Goal: Information Seeking & Learning: Learn about a topic

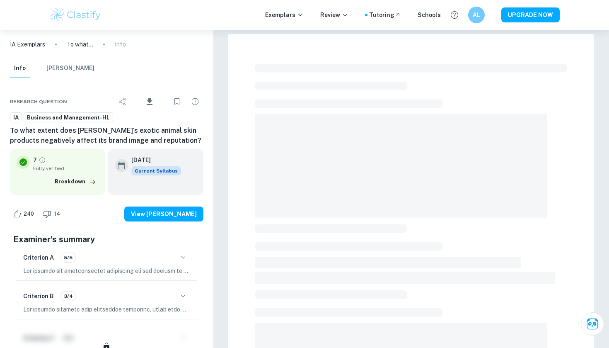
scroll to position [0, 0]
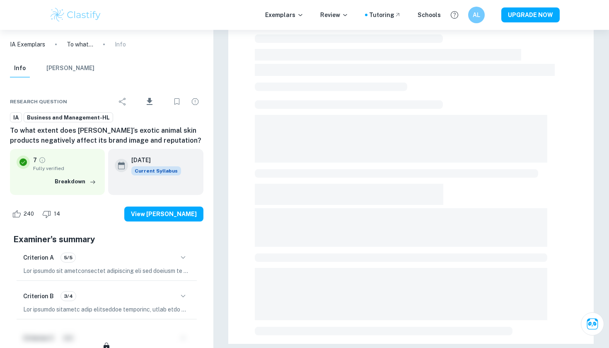
click at [90, 46] on p "To what extent does [PERSON_NAME]‘s exotic animal skin products negatively affe…" at bounding box center [80, 44] width 27 height 9
click at [339, 15] on p "Review" at bounding box center [334, 14] width 28 height 9
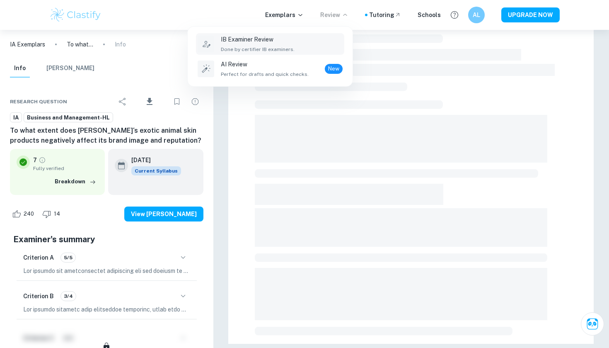
click at [283, 40] on p "IB Examiner Review" at bounding box center [258, 39] width 74 height 9
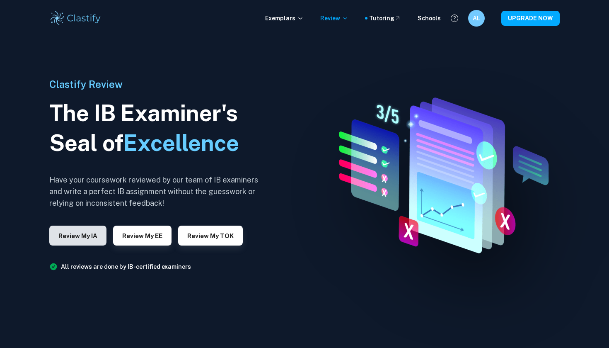
click at [89, 233] on button "Review my IA" at bounding box center [77, 235] width 57 height 20
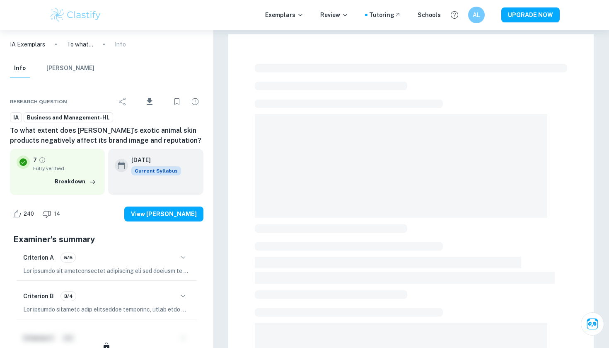
scroll to position [208, 0]
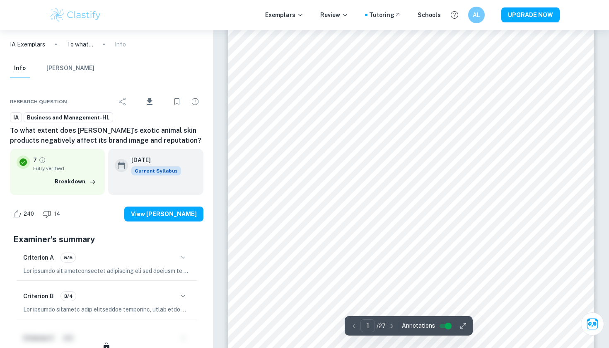
scroll to position [66, 0]
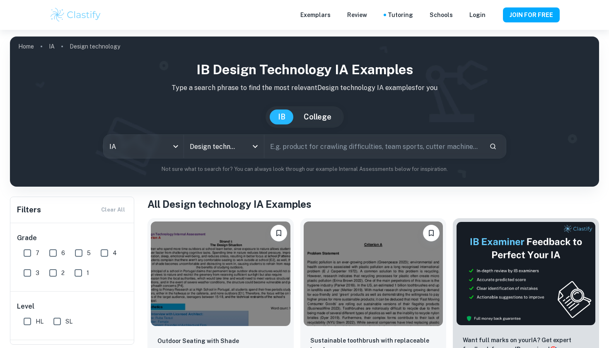
type input "Design technology"
click at [27, 254] on input "7" at bounding box center [27, 253] width 17 height 17
checkbox input "true"
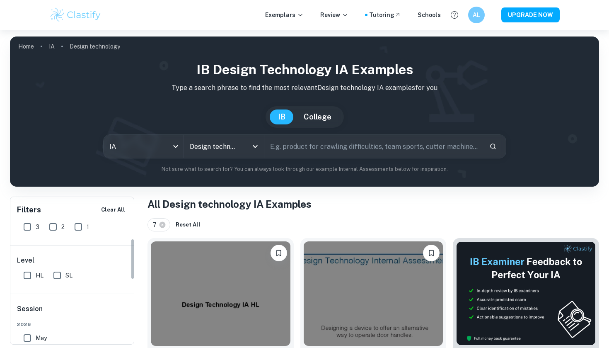
scroll to position [45, 0]
click at [29, 276] on input "HL" at bounding box center [27, 276] width 17 height 17
checkbox input "true"
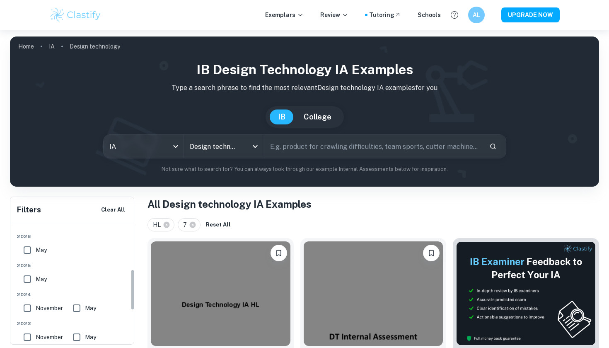
scroll to position [131, 0]
click at [29, 255] on input "May" at bounding box center [27, 253] width 17 height 17
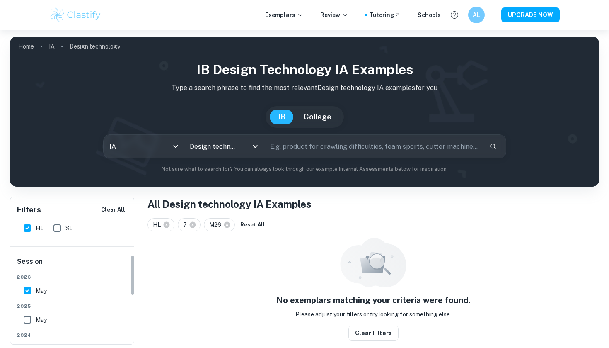
scroll to position [98, 0]
click at [28, 282] on input "May" at bounding box center [27, 286] width 17 height 17
checkbox input "false"
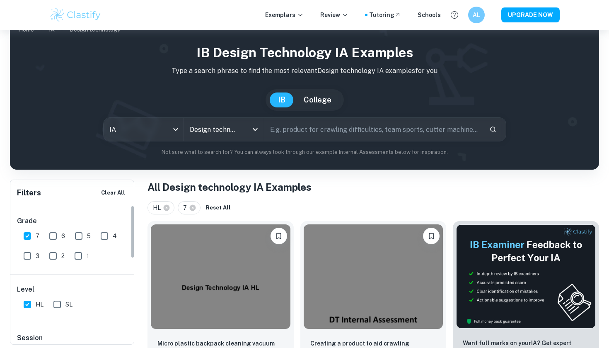
scroll to position [0, 0]
click at [256, 129] on icon "Open" at bounding box center [255, 129] width 5 height 3
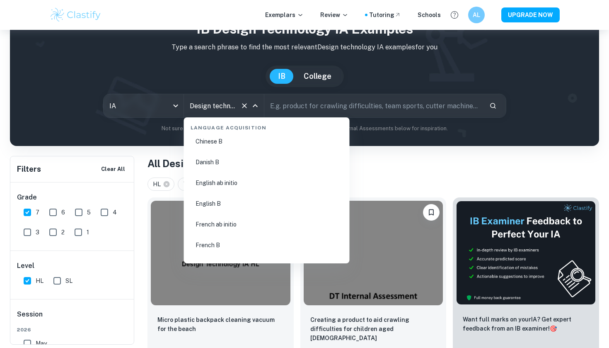
scroll to position [618, 0]
click at [212, 206] on li "English B" at bounding box center [266, 208] width 159 height 19
type input "English B"
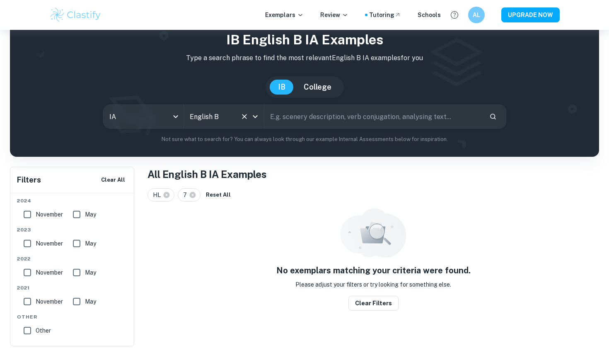
scroll to position [30, 0]
click at [276, 143] on div "IB English B IA examples Type a search phrase to find the most relevant English…" at bounding box center [304, 89] width 589 height 133
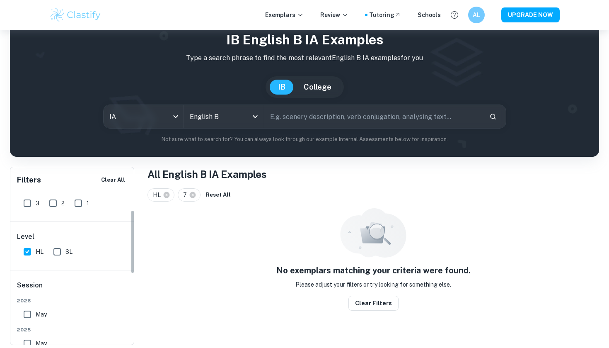
scroll to position [39, 0]
click at [59, 252] on input "SL" at bounding box center [57, 252] width 17 height 17
checkbox input "false"
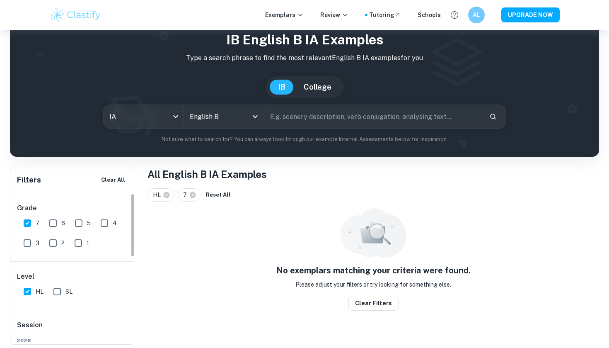
scroll to position [0, 0]
click at [53, 220] on input "6" at bounding box center [53, 223] width 17 height 17
checkbox input "true"
click at [83, 220] on input "5" at bounding box center [78, 223] width 17 height 17
checkbox input "true"
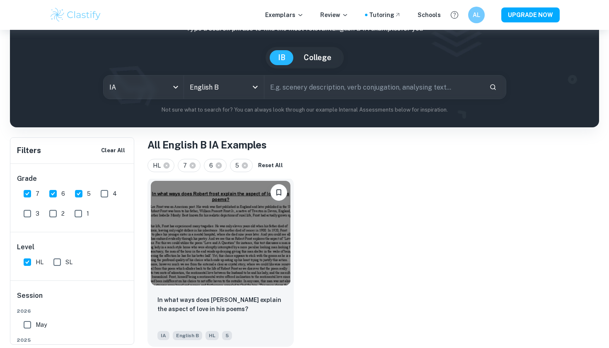
scroll to position [59, 0]
click at [106, 195] on input "4" at bounding box center [104, 193] width 17 height 17
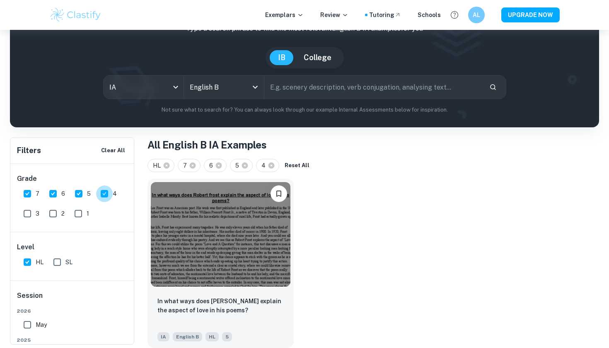
click at [104, 193] on input "4" at bounding box center [104, 193] width 17 height 17
checkbox input "false"
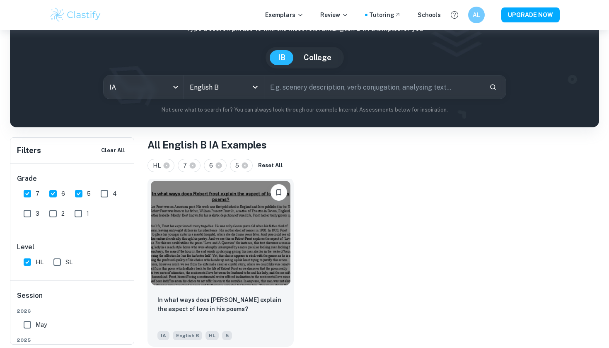
click at [227, 238] on img at bounding box center [221, 233] width 140 height 104
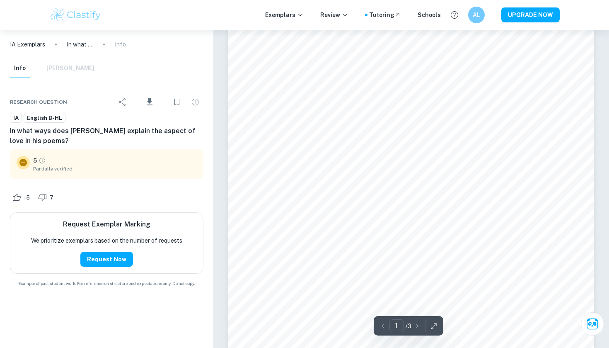
scroll to position [142, 0]
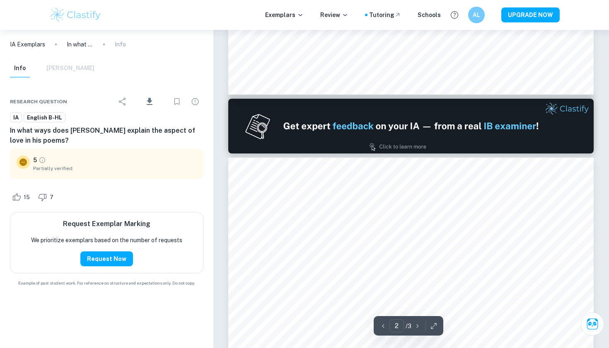
type input "1"
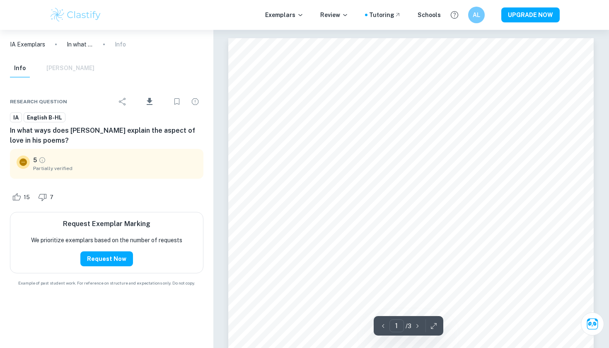
scroll to position [0, 0]
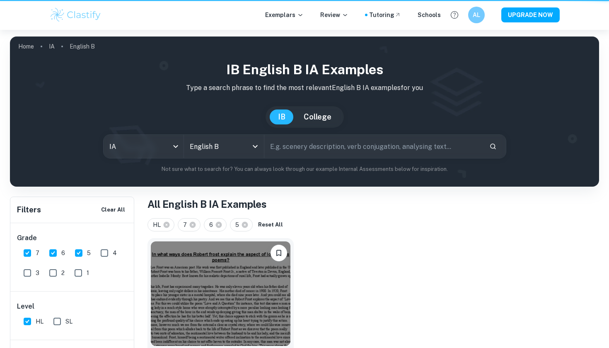
scroll to position [59, 0]
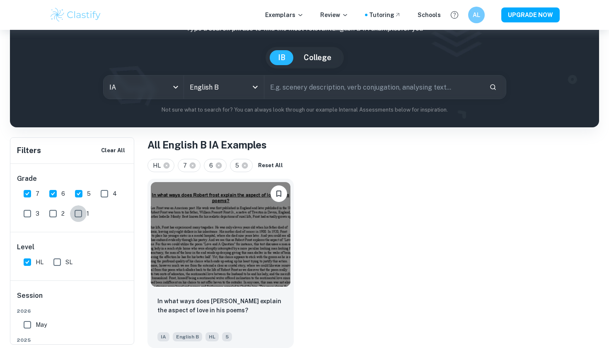
click at [80, 212] on input "1" at bounding box center [78, 213] width 17 height 17
checkbox input "true"
click at [56, 213] on input "2" at bounding box center [53, 213] width 17 height 17
checkbox input "true"
click at [81, 213] on input "1" at bounding box center [78, 213] width 17 height 17
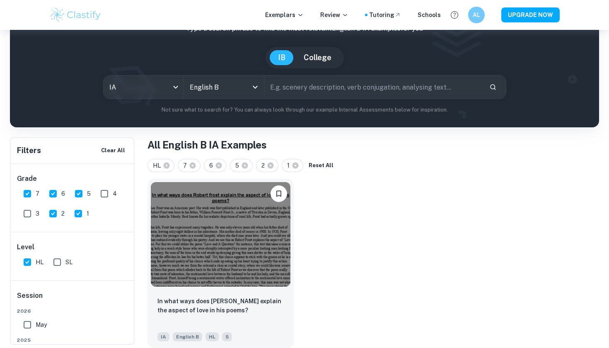
checkbox input "false"
click at [58, 212] on input "2" at bounding box center [53, 213] width 17 height 17
checkbox input "false"
click at [78, 196] on input "5" at bounding box center [78, 193] width 17 height 17
checkbox input "false"
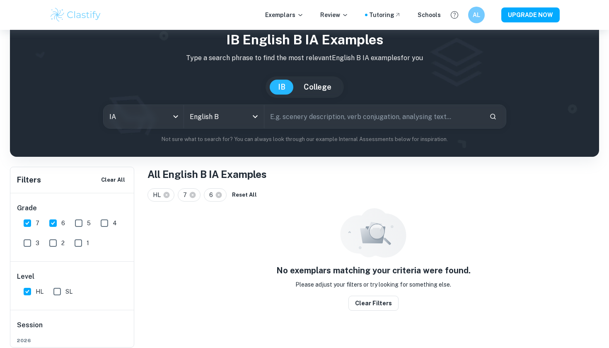
scroll to position [30, 0]
click at [51, 223] on input "6" at bounding box center [53, 223] width 17 height 17
checkbox input "false"
click at [29, 223] on input "7" at bounding box center [27, 223] width 17 height 17
checkbox input "false"
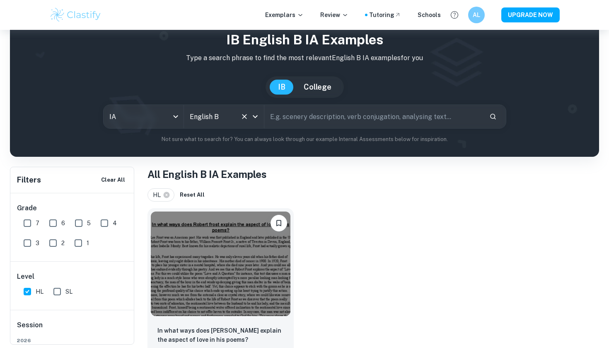
click at [256, 118] on icon "Open" at bounding box center [255, 117] width 10 height 10
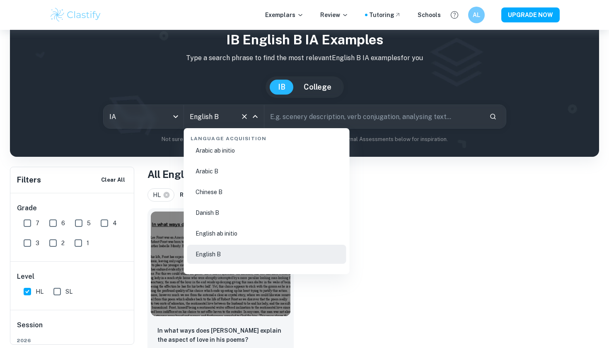
scroll to position [586, 0]
click at [223, 167] on li "Arabic B" at bounding box center [266, 168] width 159 height 19
type input "Arabic B"
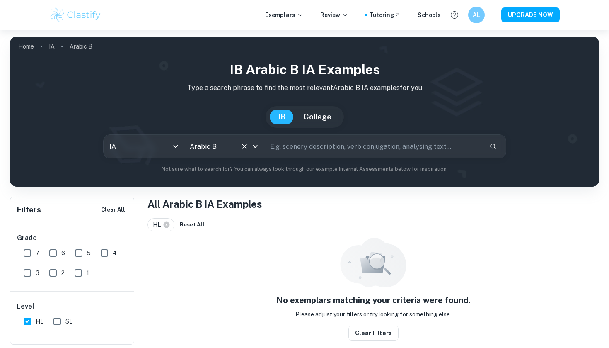
click at [79, 273] on input "1" at bounding box center [78, 272] width 17 height 17
checkbox input "true"
click at [63, 272] on span "2" at bounding box center [62, 272] width 3 height 9
click at [61, 272] on input "2" at bounding box center [53, 272] width 17 height 17
checkbox input "true"
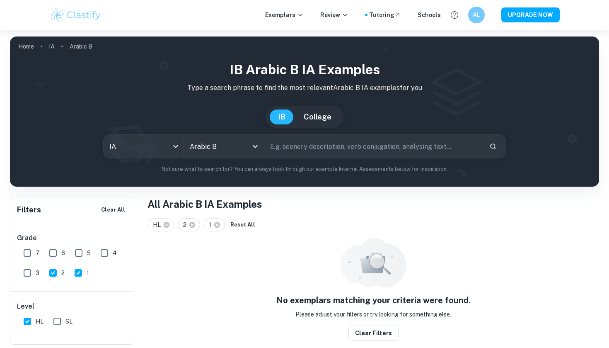
click at [80, 251] on input "5" at bounding box center [78, 253] width 17 height 17
checkbox input "true"
click at [53, 251] on input "6" at bounding box center [53, 253] width 17 height 17
click at [52, 252] on input "6" at bounding box center [53, 253] width 17 height 17
checkbox input "false"
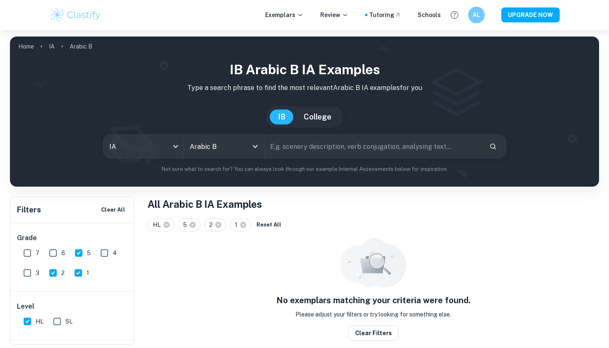
click at [73, 252] on input "5" at bounding box center [78, 253] width 17 height 17
checkbox input "false"
click at [78, 275] on input "1" at bounding box center [78, 272] width 17 height 17
checkbox input "false"
click at [58, 274] on input "2" at bounding box center [53, 272] width 17 height 17
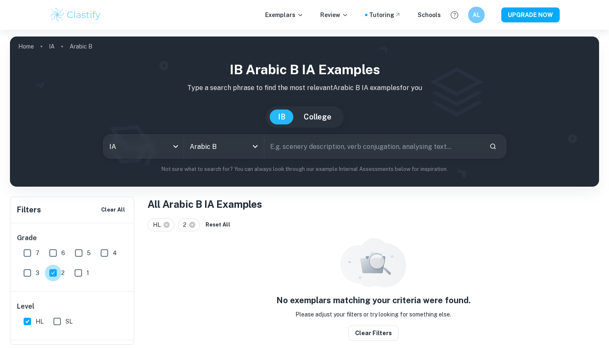
checkbox input "false"
click at [253, 148] on icon "Open" at bounding box center [255, 146] width 10 height 10
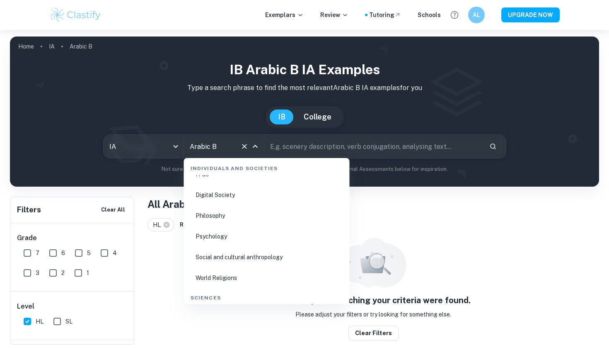
scroll to position [1170, 0]
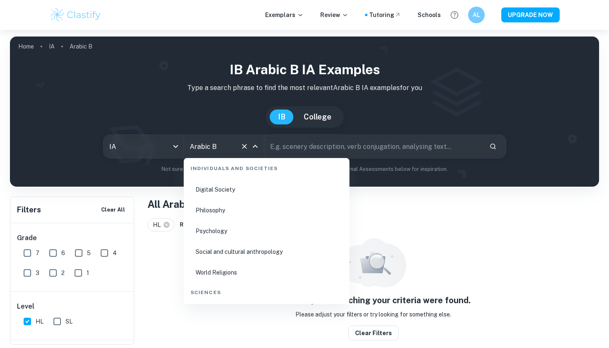
click at [222, 228] on li "Psychology" at bounding box center [266, 230] width 159 height 19
type input "Psychology"
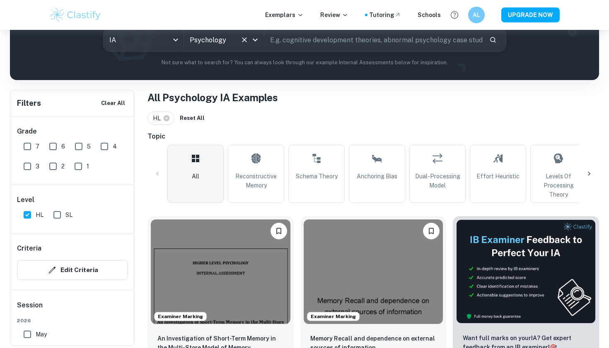
scroll to position [109, 0]
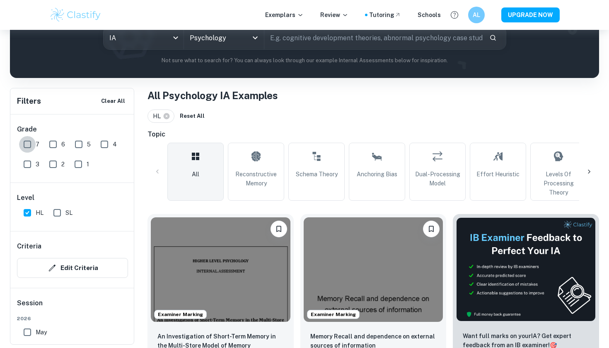
click at [27, 143] on input "7" at bounding box center [27, 144] width 17 height 17
checkbox input "true"
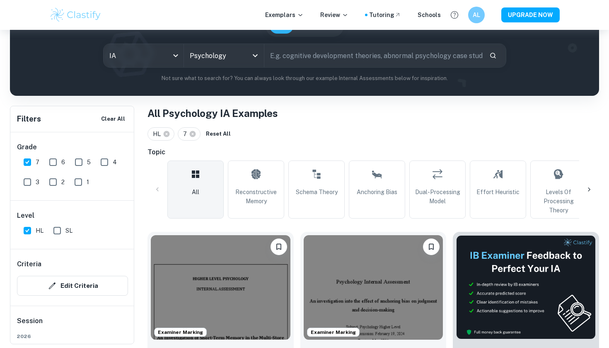
scroll to position [90, 0]
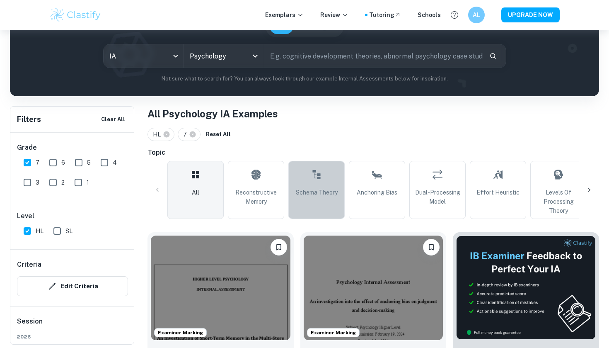
click at [320, 188] on span "Schema Theory" at bounding box center [317, 192] width 42 height 9
type input "Schema Theory"
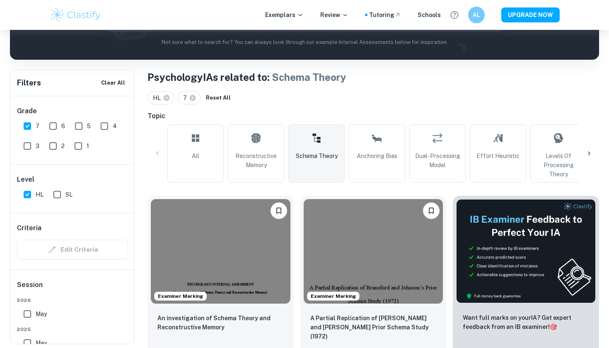
scroll to position [129, 0]
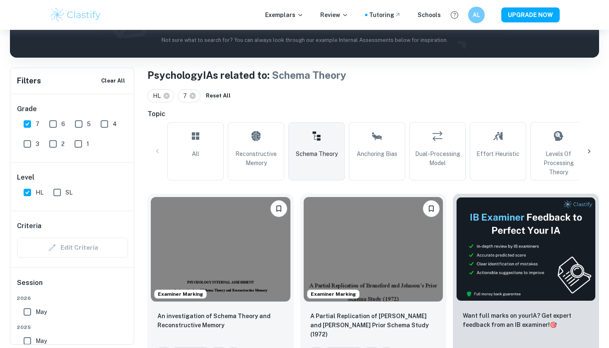
click at [55, 189] on input "SL" at bounding box center [57, 192] width 17 height 17
checkbox input "true"
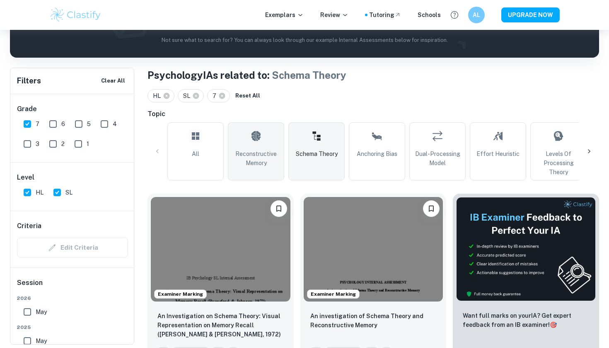
click at [264, 147] on link "Reconstructive Memory" at bounding box center [256, 151] width 56 height 58
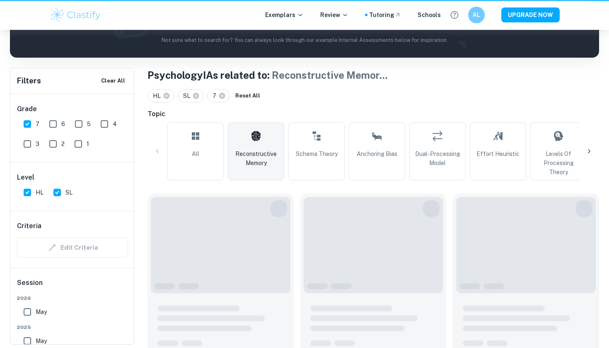
type input "Reconstructive Memory"
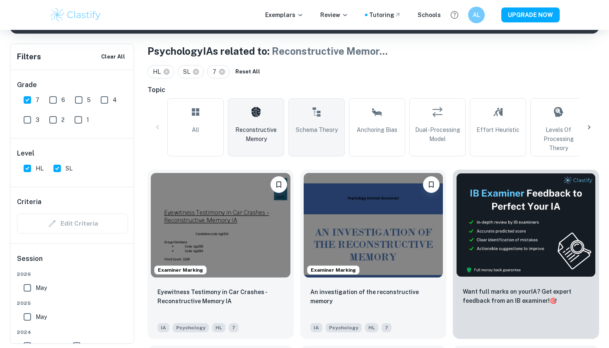
scroll to position [153, 0]
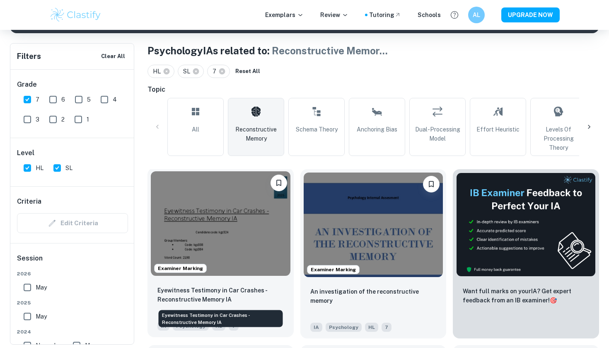
click at [234, 288] on p "Eyewitness Testimony in Car Crashes - Reconstructive Memory IA" at bounding box center [221, 295] width 126 height 18
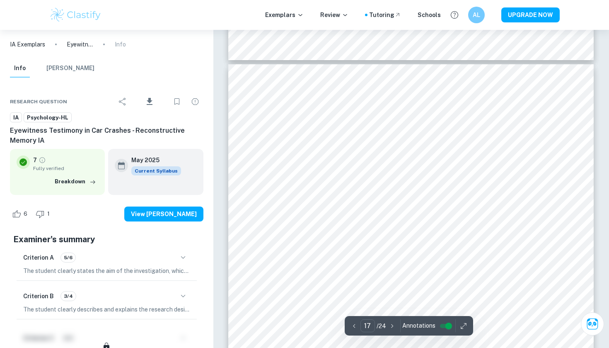
type input "16"
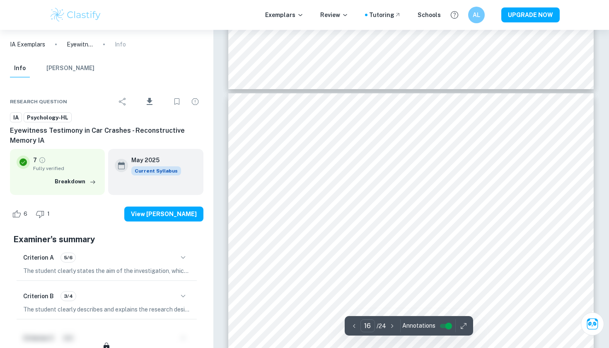
scroll to position [7338, 0]
